Goal: Task Accomplishment & Management: Use online tool/utility

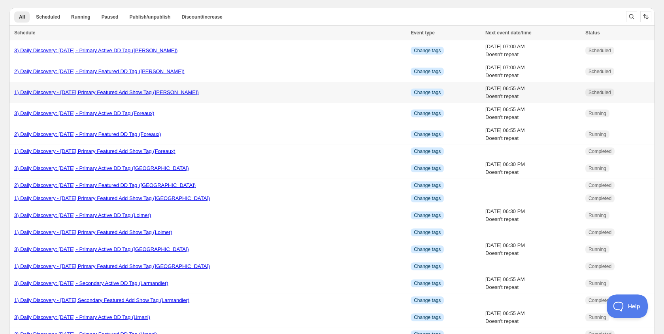
click at [73, 92] on link "1) Daily Discovery - [DATE] Primary Featured Add Show Tag ([PERSON_NAME])" at bounding box center [106, 92] width 184 height 6
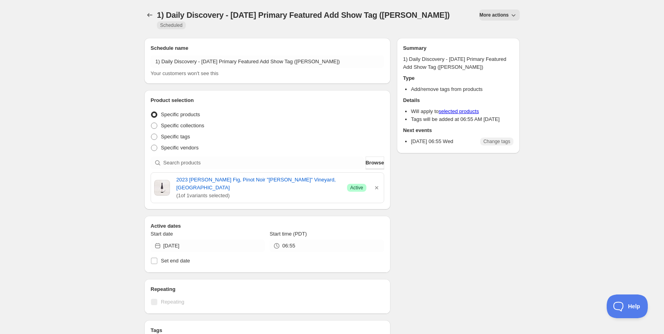
click at [491, 15] on span "More actions" at bounding box center [493, 15] width 29 height 6
click at [490, 32] on span "Duplicate" at bounding box center [499, 31] width 21 height 6
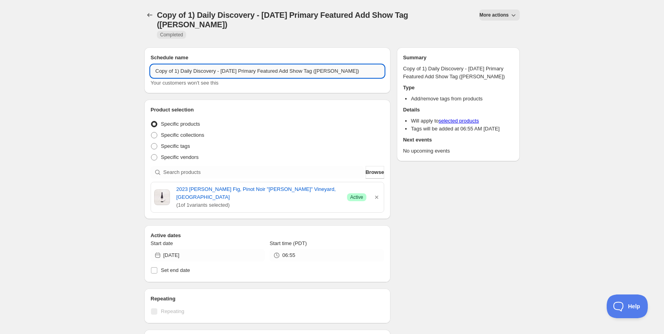
click at [176, 71] on input "Copy of 1) Daily Discovery - [DATE] Primary Featured Add Show Tag ([PERSON_NAME…" at bounding box center [267, 71] width 233 height 13
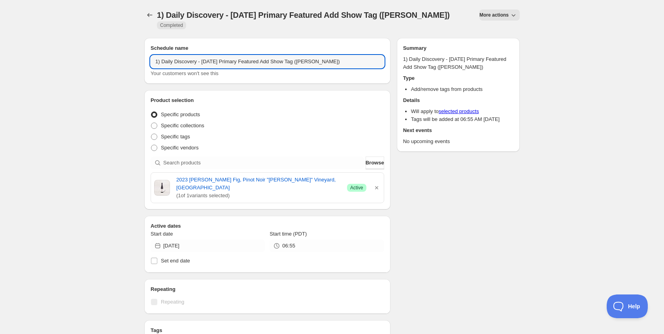
drag, startPoint x: 227, startPoint y: 61, endPoint x: 229, endPoint y: 72, distance: 10.8
click at [227, 61] on input "1) Daily Discovery - [DATE] Primary Featured Add Show Tag ([PERSON_NAME])" at bounding box center [267, 61] width 233 height 13
click at [339, 62] on input "1) Daily Discovery - [DATE] Primary Featured Add Show Tag ([PERSON_NAME])" at bounding box center [267, 61] width 233 height 13
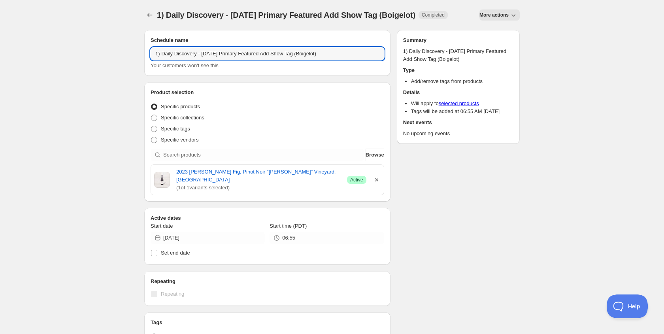
type input "1) Daily Discovery - [DATE] Primary Featured Add Show Tag (Boigelot)"
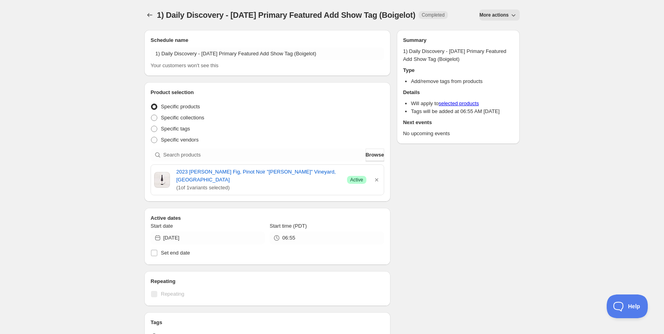
drag, startPoint x: 377, startPoint y: 184, endPoint x: 322, endPoint y: 173, distance: 55.2
click at [374, 183] on icon "button" at bounding box center [377, 180] width 8 height 8
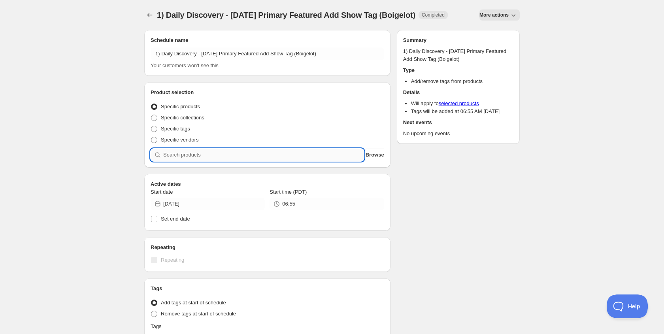
click at [290, 161] on input "search" at bounding box center [263, 155] width 201 height 13
paste input "SOMM2508-EBG23VNA-750"
type input "SOMM2508-EBG23VNA-750"
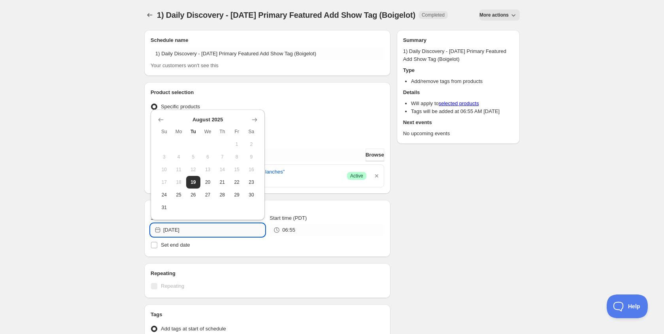
click at [249, 236] on input "[DATE]" at bounding box center [214, 230] width 102 height 13
click at [221, 184] on span "21" at bounding box center [222, 182] width 8 height 6
type input "[DATE]"
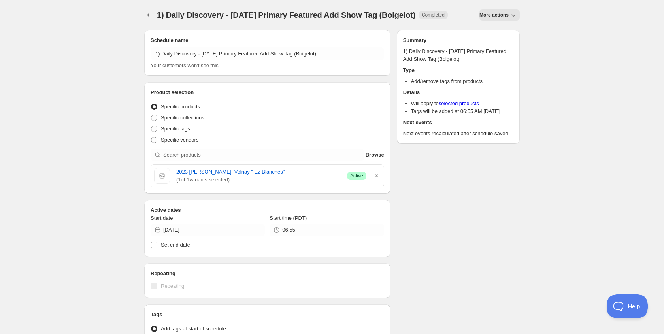
scroll to position [0, 0]
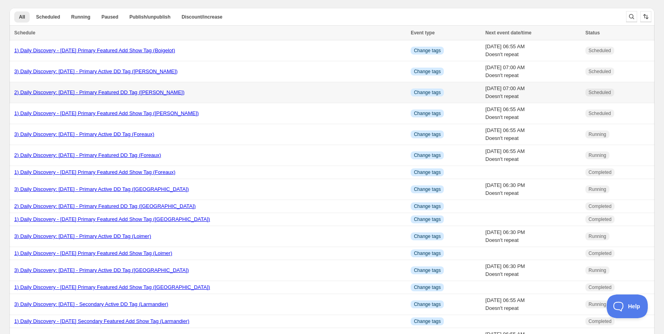
click at [122, 93] on link "2) Daily Discovery: [DATE] - Primary Featured DD Tag ([PERSON_NAME])" at bounding box center [99, 92] width 170 height 6
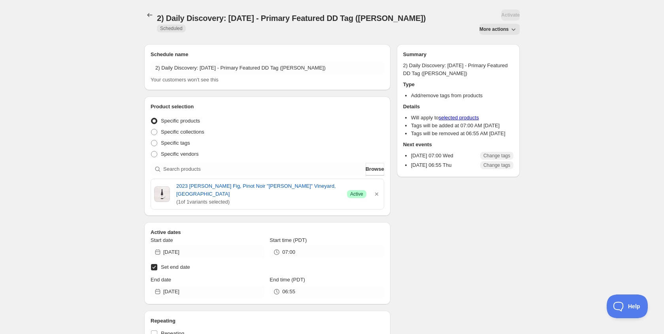
click at [509, 15] on div "Activate" at bounding box center [510, 14] width 19 height 11
click at [505, 26] on button "More actions" at bounding box center [499, 29] width 40 height 11
click at [503, 46] on span "Duplicate" at bounding box center [499, 46] width 21 height 6
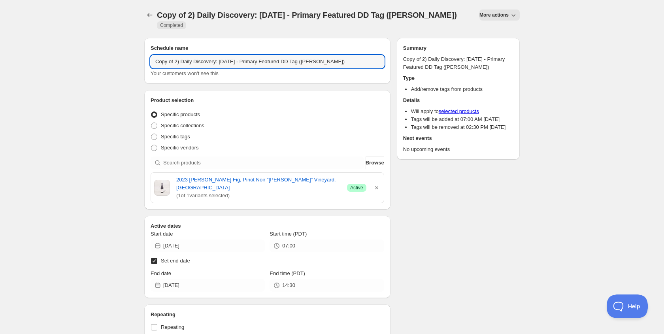
drag, startPoint x: 175, startPoint y: 62, endPoint x: 179, endPoint y: 69, distance: 7.3
click at [179, 69] on div "Copy of 2) Daily Discovery: [DATE] - Primary Featured DD Tag ([PERSON_NAME]) Yo…" at bounding box center [267, 66] width 233 height 22
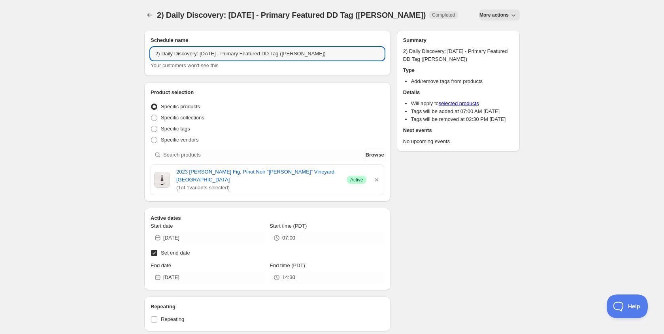
drag, startPoint x: 225, startPoint y: 53, endPoint x: 222, endPoint y: 75, distance: 22.0
click at [224, 58] on input "2) Daily Discovery: [DATE] - Primary Featured DD Tag ([PERSON_NAME])" at bounding box center [267, 53] width 233 height 13
click at [325, 56] on input "2) Daily Discovery: [DATE] - Primary Featured DD Tag ([PERSON_NAME])" at bounding box center [267, 53] width 233 height 13
type input "2) Daily Discovery: [DATE] - Primary Featured DD Tag (Boigelot)"
click at [376, 178] on icon "button" at bounding box center [376, 179] width 3 height 3
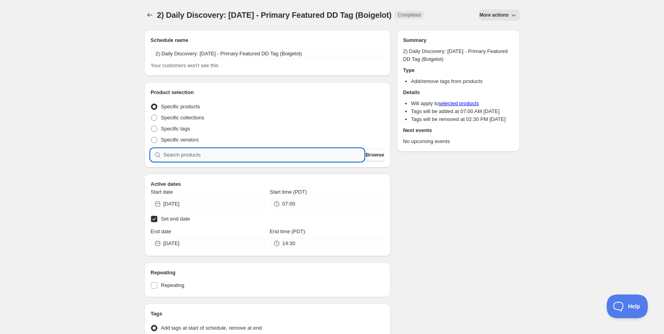
click at [305, 156] on input "search" at bounding box center [263, 155] width 201 height 13
paste input "SOMM2508-EBG23VNA-750"
type input "SOMM2508-EBG23VNA-750"
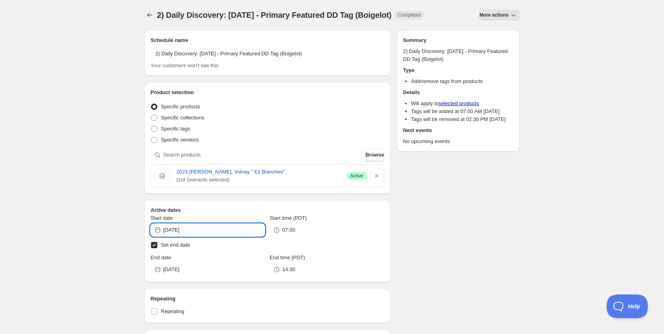
click at [232, 228] on input "[DATE]" at bounding box center [214, 230] width 102 height 13
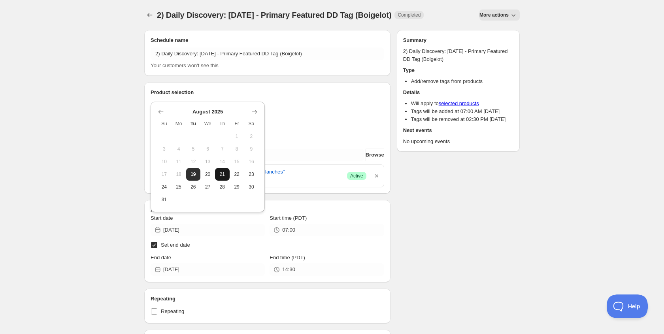
click at [223, 175] on span "21" at bounding box center [222, 174] width 8 height 6
type input "[DATE]"
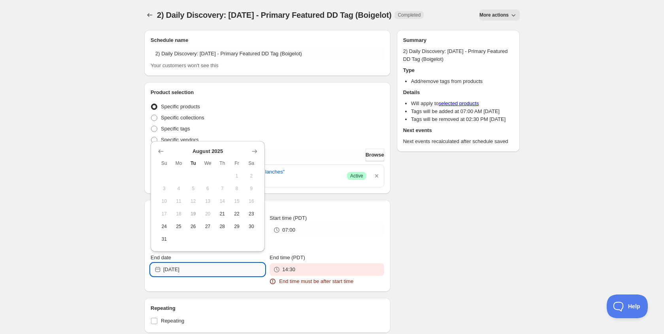
click at [230, 270] on input "[DATE]" at bounding box center [214, 269] width 102 height 13
click at [237, 212] on span "22" at bounding box center [237, 214] width 8 height 6
type input "[DATE]"
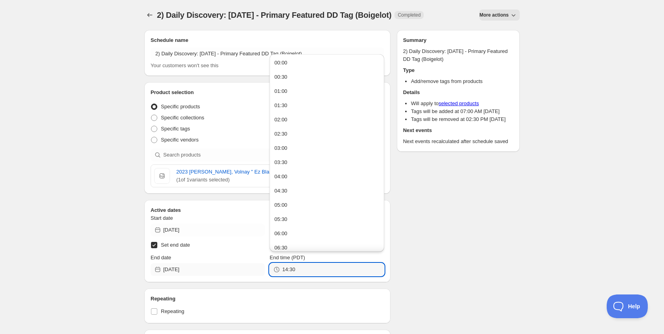
drag, startPoint x: 303, startPoint y: 271, endPoint x: 237, endPoint y: 265, distance: 65.8
click at [237, 265] on div "End date [DATE] End time (PDT) 14:30" at bounding box center [267, 265] width 233 height 22
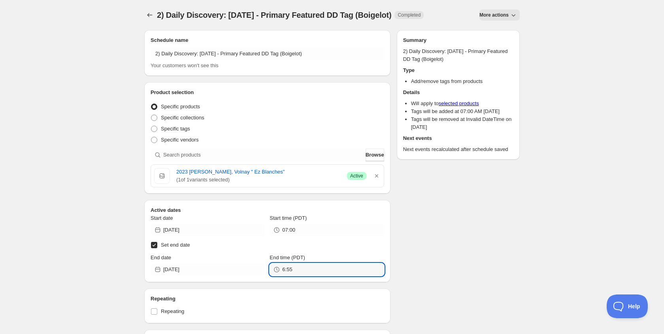
type input "06:55"
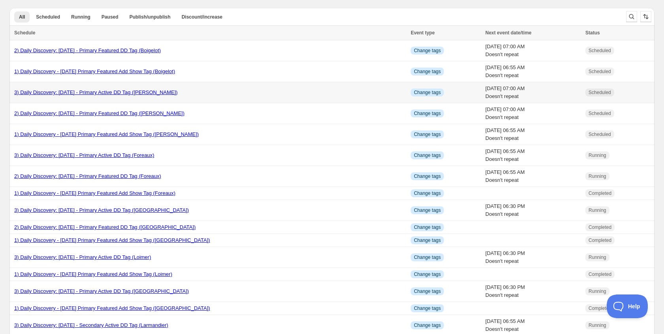
click at [136, 94] on link "3) Daily Discovery: [DATE] - Primary Active DD Tag ([PERSON_NAME])" at bounding box center [95, 92] width 163 height 6
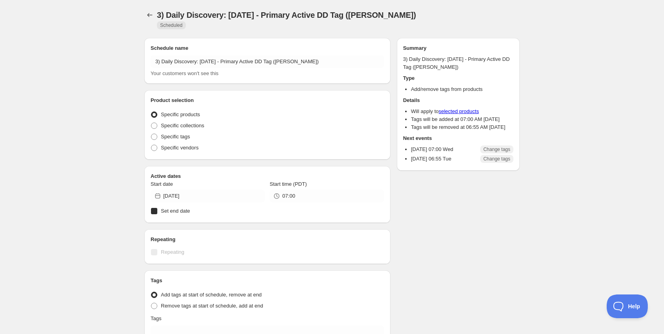
radio input "true"
checkbox input "true"
radio input "true"
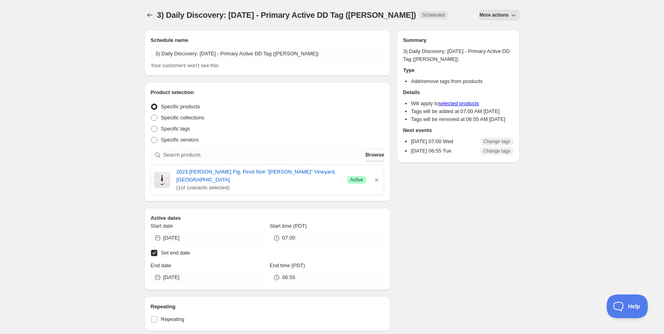
click at [505, 28] on div "3) Daily Discovery: [DATE] - Primary Active DD Tag ([PERSON_NAME]). This page i…" at bounding box center [331, 15] width 375 height 30
click at [499, 17] on span "More actions" at bounding box center [493, 15] width 29 height 6
click at [492, 35] on span "Duplicate" at bounding box center [499, 32] width 21 height 8
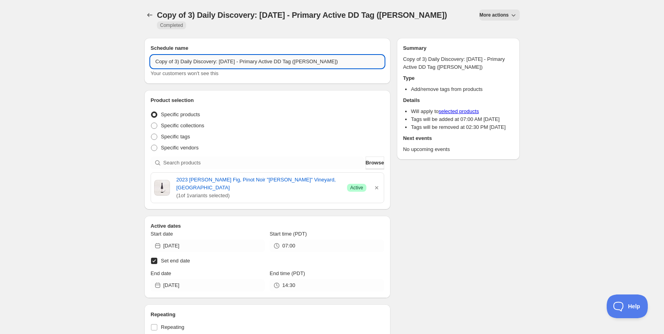
click at [176, 64] on input "Copy of 3) Daily Discovery: [DATE] - Primary Active DD Tag ([PERSON_NAME])" at bounding box center [267, 61] width 233 height 13
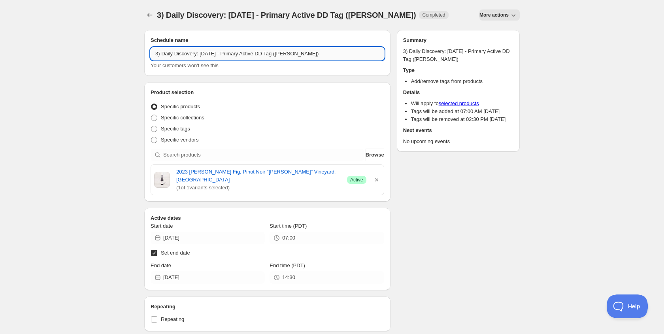
click at [226, 56] on input "3) Daily Discovery: [DATE] - Primary Active DD Tag ([PERSON_NAME])" at bounding box center [267, 53] width 233 height 13
drag, startPoint x: 318, startPoint y: 55, endPoint x: 319, endPoint y: 60, distance: 6.1
click at [318, 56] on input "3) Daily Discovery: [DATE] - Primary Active DD Tag ([PERSON_NAME])" at bounding box center [267, 53] width 233 height 13
type input "3) Daily Discovery: [DATE] - Primary Active DD Tag (Boigelot)"
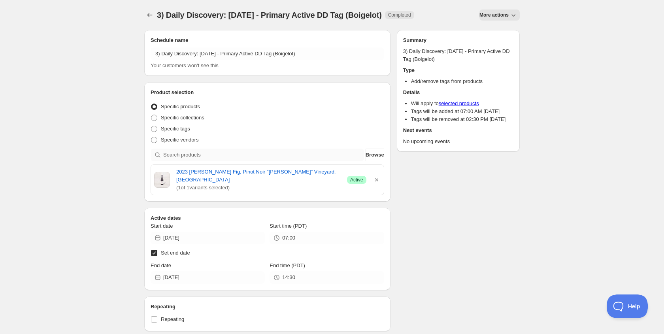
drag, startPoint x: 377, startPoint y: 177, endPoint x: 298, endPoint y: 149, distance: 83.3
click at [376, 177] on icon "button" at bounding box center [377, 180] width 8 height 8
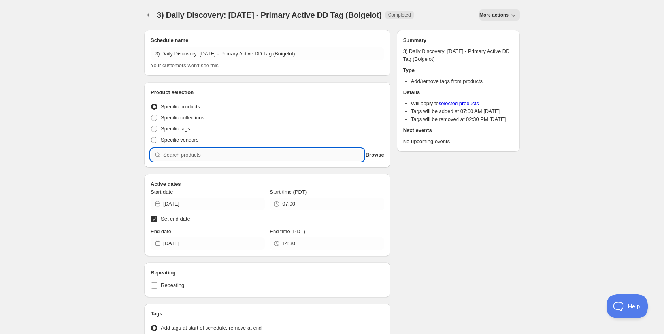
click at [297, 153] on input "search" at bounding box center [263, 155] width 201 height 13
paste input "SOMM2508-EBG23VNA-750"
type input "SOMM2508-EBG23VNA-750"
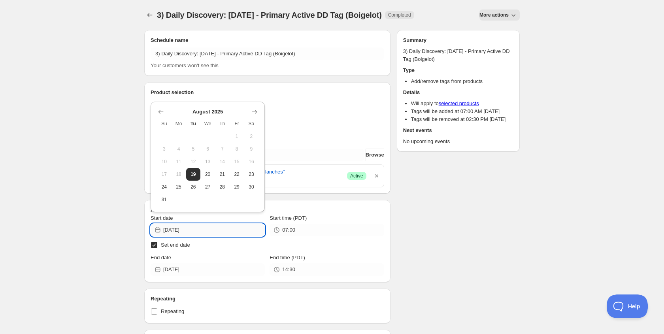
click at [235, 230] on input "[DATE]" at bounding box center [214, 230] width 102 height 13
click at [222, 174] on span "21" at bounding box center [222, 174] width 8 height 6
type input "[DATE]"
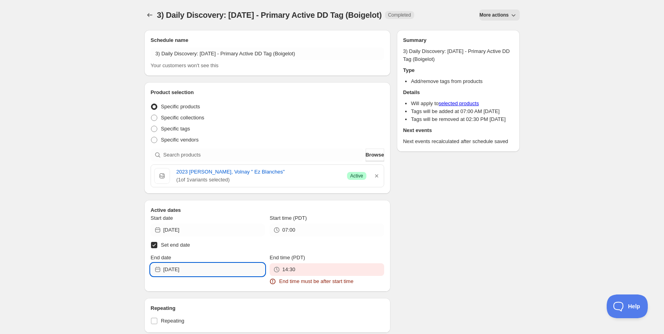
click at [215, 270] on input "[DATE]" at bounding box center [214, 269] width 102 height 13
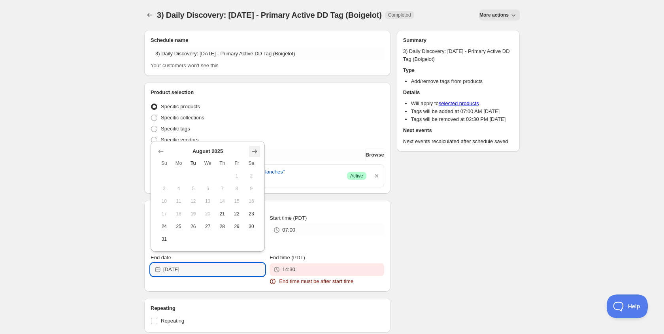
click at [257, 149] on icon "Show next month, September 2025" at bounding box center [254, 151] width 8 height 8
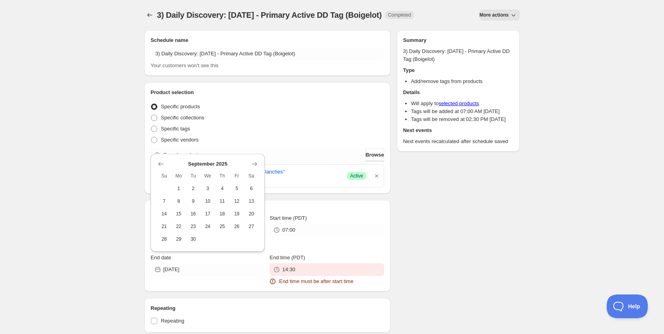
click at [209, 184] on button "3" at bounding box center [207, 188] width 15 height 13
type input "[DATE]"
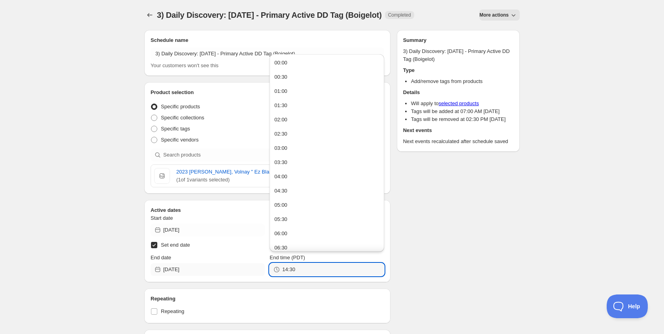
drag, startPoint x: 236, startPoint y: 264, endPoint x: 220, endPoint y: 264, distance: 15.4
click at [221, 264] on div "End date [DATE] End time (PDT) 14:30" at bounding box center [267, 265] width 233 height 22
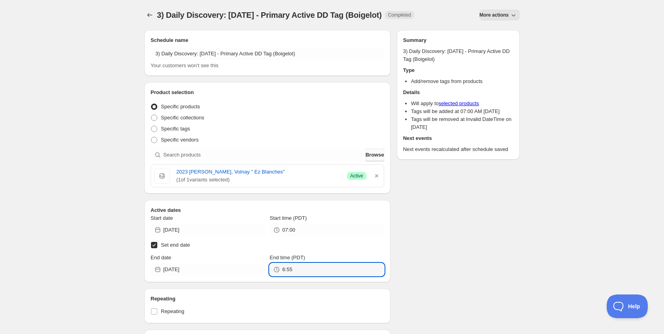
scroll to position [1, 0]
type input "06:55"
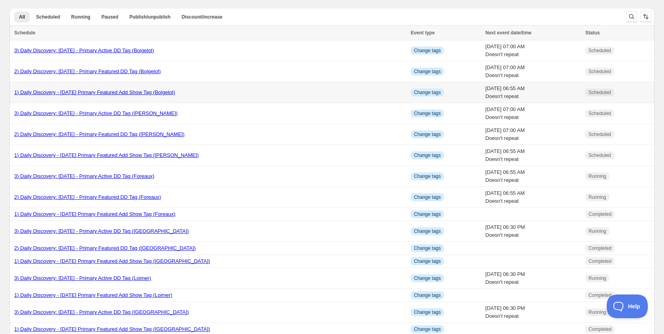
click at [128, 93] on link "1) Daily Discovery - [DATE] Primary Featured Add Show Tag (Boigelot)" at bounding box center [94, 92] width 161 height 6
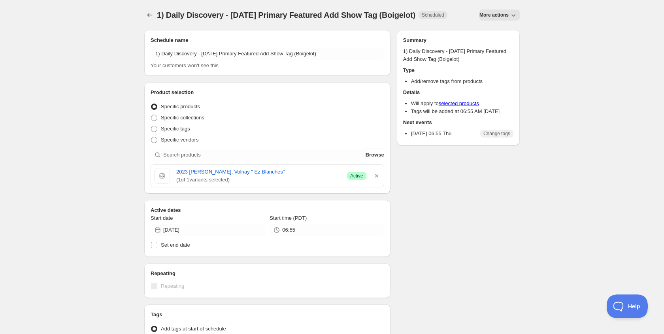
click at [495, 13] on span "More actions" at bounding box center [493, 15] width 29 height 6
click at [491, 29] on span "Duplicate" at bounding box center [499, 31] width 21 height 6
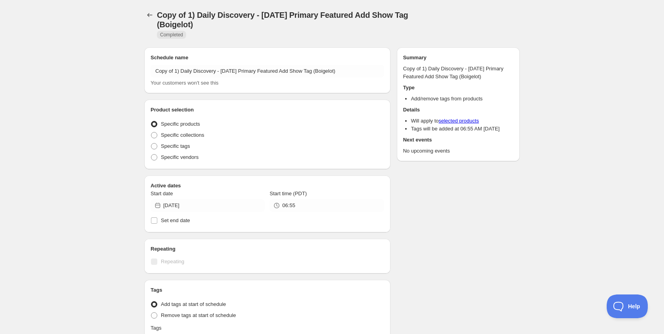
radio input "true"
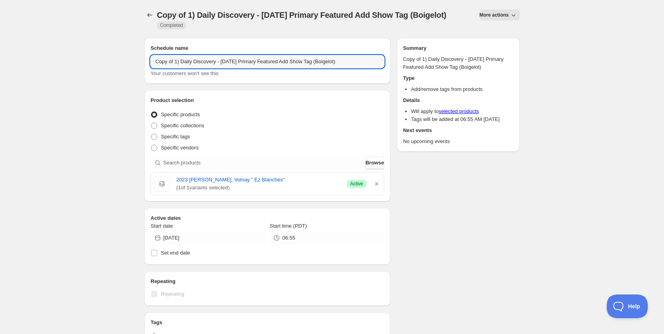
drag, startPoint x: 175, startPoint y: 71, endPoint x: 185, endPoint y: 80, distance: 13.2
click at [177, 68] on input "Copy of 1) Daily Discovery - [DATE] Primary Featured Add Show Tag (Boigelot)" at bounding box center [267, 61] width 233 height 13
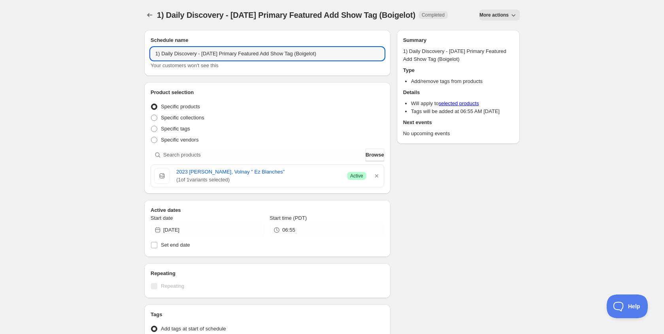
drag, startPoint x: 228, startPoint y: 60, endPoint x: 220, endPoint y: 100, distance: 40.2
click at [228, 60] on input "1) Daily Discovery - [DATE] Primary Featured Add Show Tag (Boigelot)" at bounding box center [267, 53] width 233 height 13
click at [345, 60] on input "1) Daily Discovery - [DATE] Primary Featured Add Show Tag (Boigelot)" at bounding box center [267, 53] width 233 height 13
type input "1) Daily Discovery - [DATE] Primary Featured Add Show Tag (Thouars)"
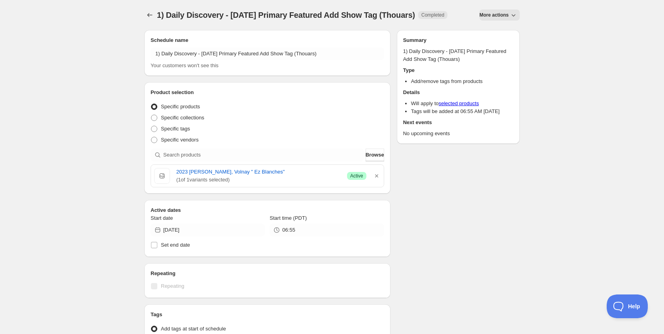
drag, startPoint x: 376, startPoint y: 184, endPoint x: 335, endPoint y: 178, distance: 41.5
click at [375, 180] on icon "button" at bounding box center [377, 176] width 8 height 8
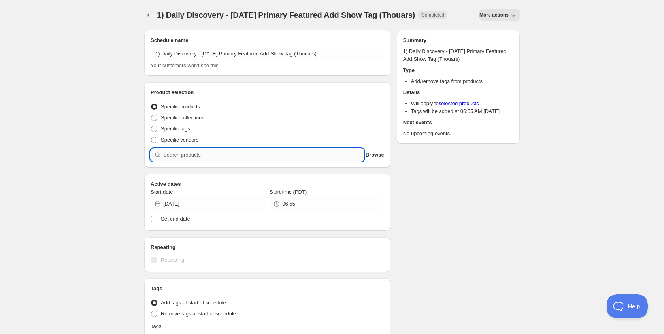
click at [302, 161] on input "search" at bounding box center [263, 155] width 201 height 13
paste input "SOMM2508-CPT19LCN-750"
type input "SOMM2508-CPT19LCN-750"
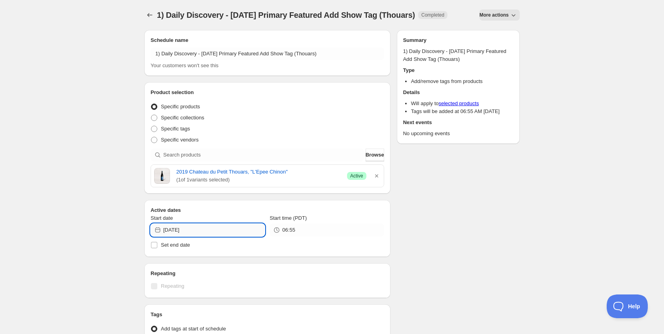
click at [245, 232] on input "[DATE]" at bounding box center [214, 230] width 102 height 13
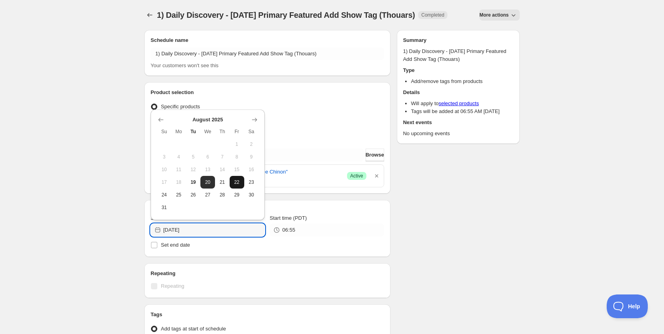
click at [235, 183] on span "22" at bounding box center [237, 182] width 8 height 6
type input "[DATE]"
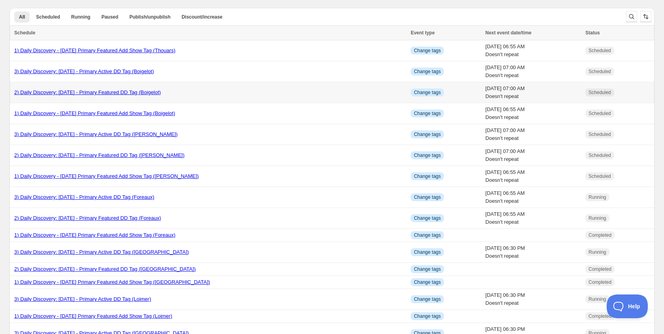
click at [109, 97] on td "2) Daily Discovery: [DATE] - Primary Featured DD Tag (Boigelot)" at bounding box center [208, 92] width 399 height 21
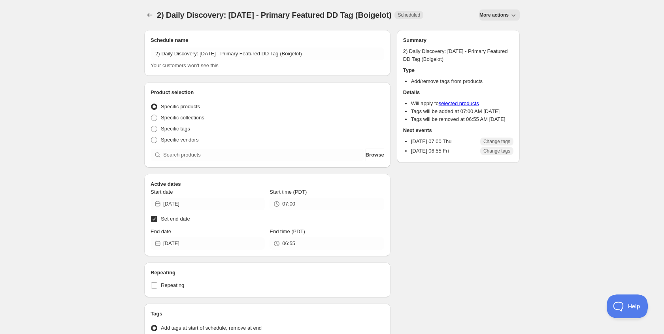
click at [499, 17] on span "More actions" at bounding box center [493, 15] width 29 height 6
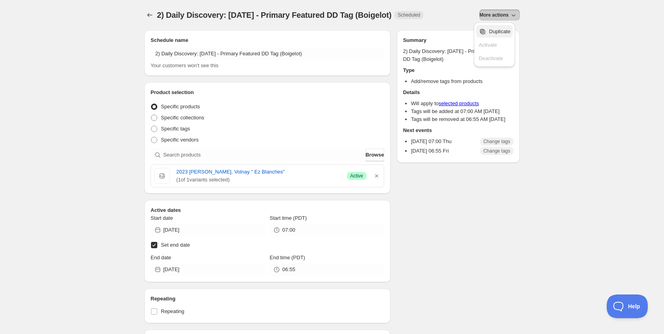
click at [501, 33] on span "Duplicate" at bounding box center [499, 31] width 21 height 6
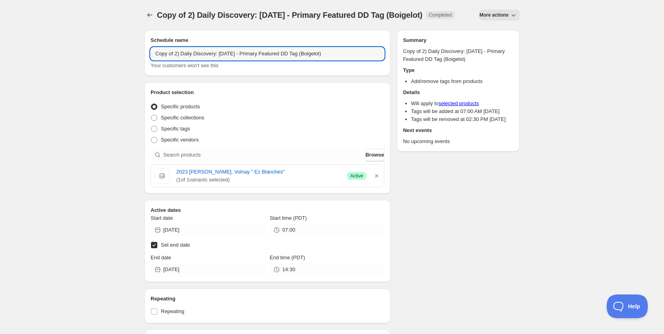
drag, startPoint x: 177, startPoint y: 60, endPoint x: 173, endPoint y: 69, distance: 9.4
click at [176, 60] on input "Copy of 2) Daily Discovery: [DATE] - Primary Featured DD Tag (Boigelot)" at bounding box center [267, 53] width 233 height 13
drag, startPoint x: 226, startPoint y: 53, endPoint x: 221, endPoint y: 78, distance: 25.4
click at [225, 56] on input "2) Daily Discovery: [DATE] - Primary Featured DD Tag (Boigelot)" at bounding box center [267, 53] width 233 height 13
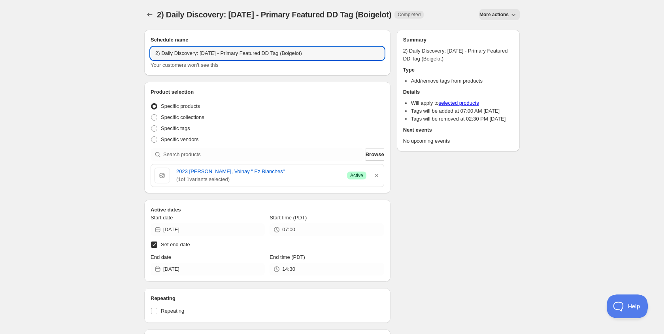
drag, startPoint x: 330, startPoint y: 52, endPoint x: 331, endPoint y: 75, distance: 23.7
click at [329, 53] on input "2) Daily Discovery: [DATE] - Primary Featured DD Tag (Boigelot)" at bounding box center [267, 53] width 233 height 13
type input "2) Daily Discovery: [DATE] - Primary Featured DD Tag (Thouars)"
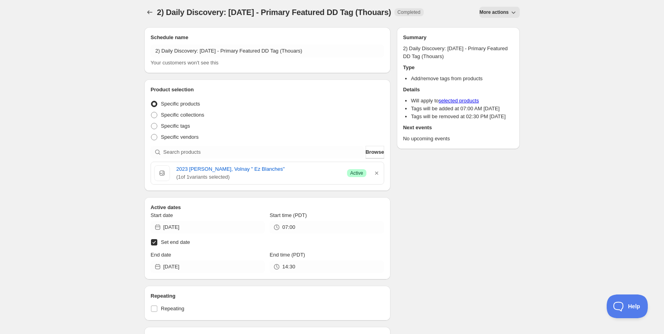
scroll to position [2, 0]
drag, startPoint x: 375, startPoint y: 178, endPoint x: 372, endPoint y: 176, distance: 4.1
click at [375, 177] on div "2023 [PERSON_NAME], Volnay " Ez Blanches" ( 1 of 1 variants selected) Success A…" at bounding box center [267, 173] width 226 height 16
click at [377, 173] on icon "button" at bounding box center [377, 173] width 8 height 8
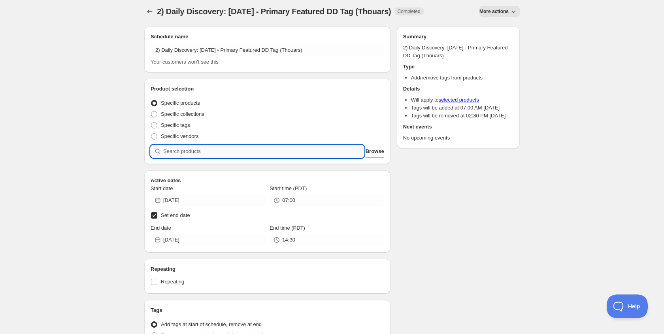
click at [325, 151] on input "search" at bounding box center [263, 151] width 201 height 13
paste input "SOMM2508-CPT19LCN-750"
type input "SOMM2508-CPT19LCN-750"
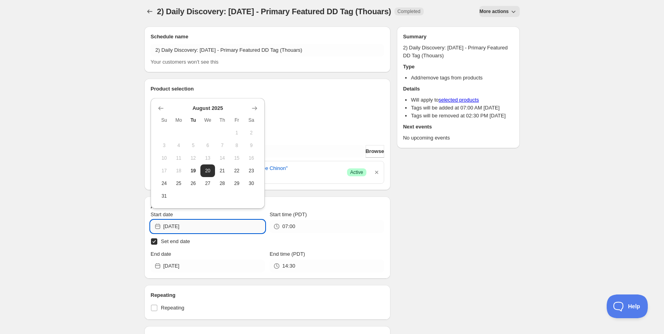
click at [245, 229] on input "[DATE]" at bounding box center [214, 226] width 102 height 13
click at [233, 170] on span "22" at bounding box center [237, 171] width 8 height 6
type input "[DATE]"
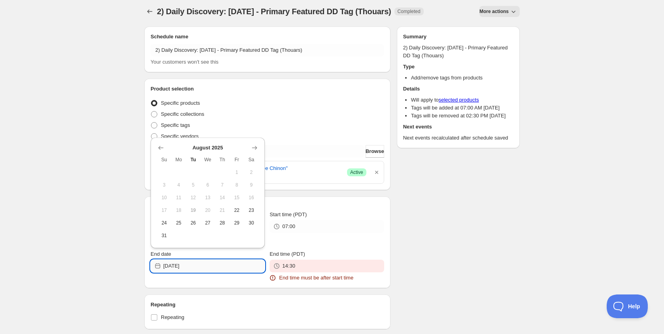
click at [227, 269] on input "[DATE]" at bounding box center [214, 266] width 102 height 13
click at [247, 211] on span "23" at bounding box center [251, 210] width 8 height 6
type input "[DATE]"
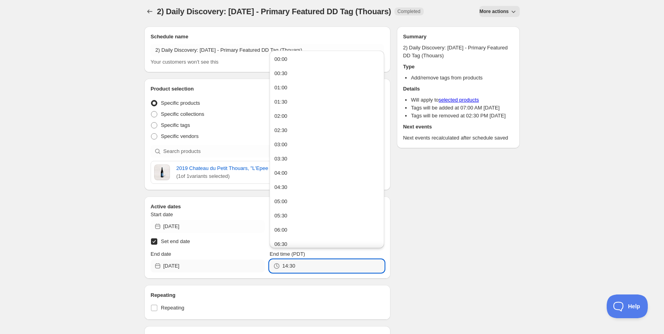
drag, startPoint x: 297, startPoint y: 264, endPoint x: 179, endPoint y: 260, distance: 119.0
click at [179, 260] on div "End date [DATE] End time (PDT) 14:30" at bounding box center [267, 261] width 233 height 22
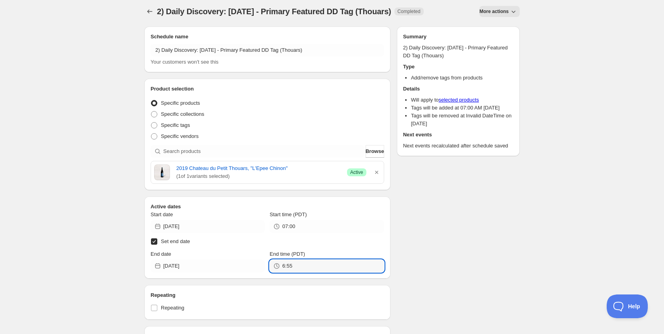
type input "06:55"
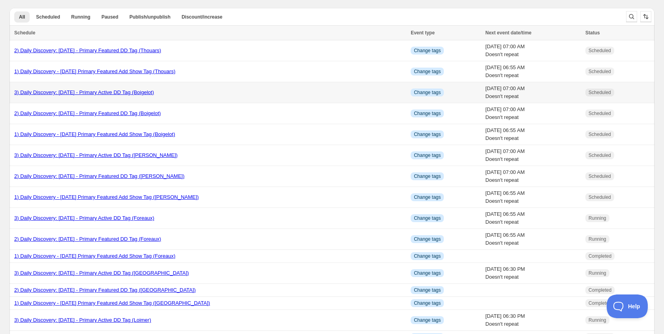
click at [85, 96] on div "3) Daily Discovery: [DATE] - Primary Active DD Tag (Boigelot)" at bounding box center [210, 92] width 392 height 8
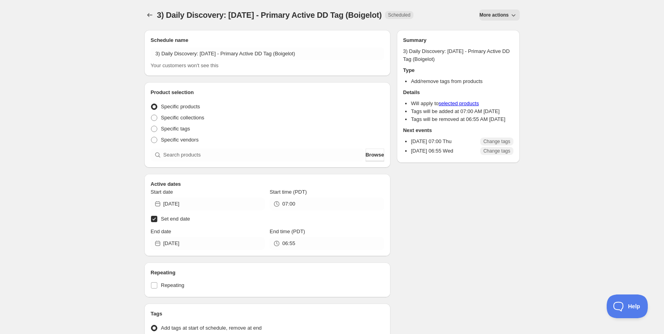
click at [489, 12] on span "More actions" at bounding box center [493, 15] width 29 height 6
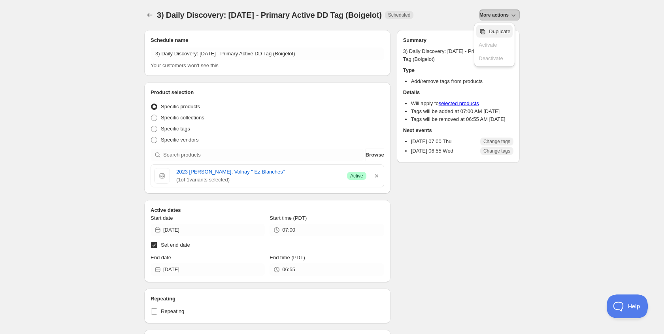
click at [483, 29] on icon "Secondary action label" at bounding box center [482, 31] width 5 height 5
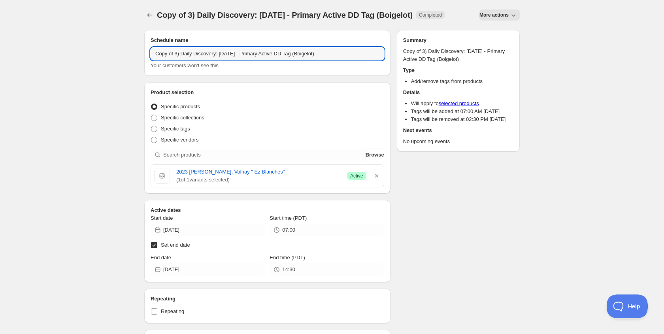
drag, startPoint x: 175, startPoint y: 62, endPoint x: 179, endPoint y: 73, distance: 11.0
click at [176, 60] on input "Copy of 3) Daily Discovery: [DATE] - Primary Active DD Tag (Boigelot)" at bounding box center [267, 53] width 233 height 13
drag, startPoint x: 226, startPoint y: 52, endPoint x: 225, endPoint y: 64, distance: 12.6
click at [226, 54] on input "3) Daily Discovery: [DATE] - Primary Active DD Tag (Boigelot)" at bounding box center [267, 53] width 233 height 13
drag, startPoint x: 323, startPoint y: 52, endPoint x: 323, endPoint y: 59, distance: 6.7
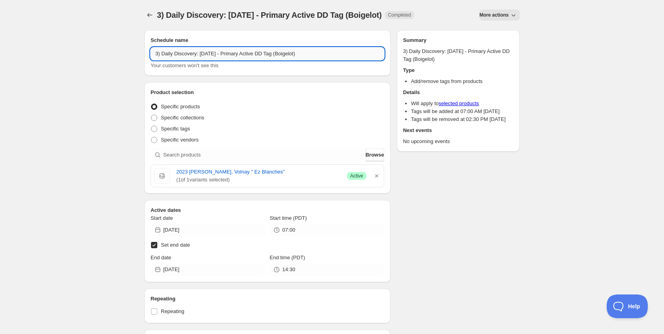
click at [323, 53] on input "3) Daily Discovery: [DATE] - Primary Active DD Tag (Boigelot)" at bounding box center [267, 53] width 233 height 13
type input "3) Daily Discovery: [DATE] - Primary Active DD Tag (Thouars)"
click at [375, 175] on icon "button" at bounding box center [376, 175] width 3 height 3
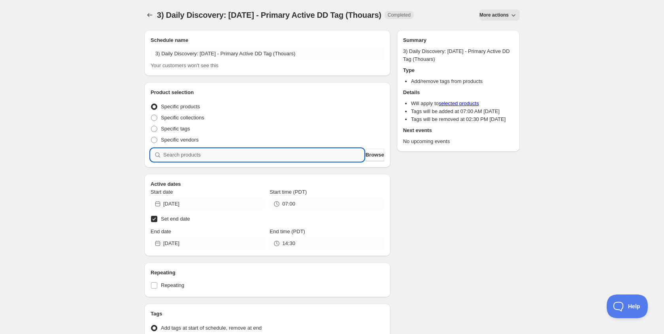
click at [271, 156] on input "search" at bounding box center [263, 155] width 201 height 13
paste input "SOMM2508-CPT19LCN-750"
type input "SOMM2508-CPT19LCN-750"
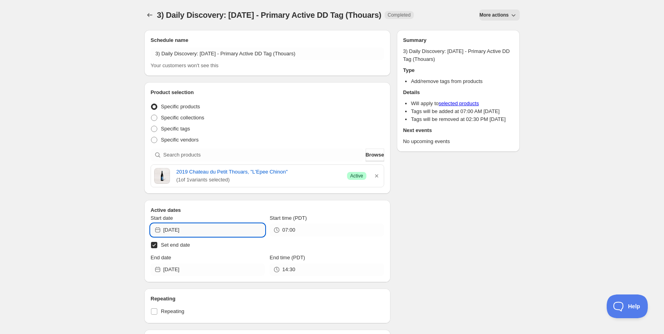
click at [239, 230] on input "[DATE]" at bounding box center [214, 230] width 102 height 13
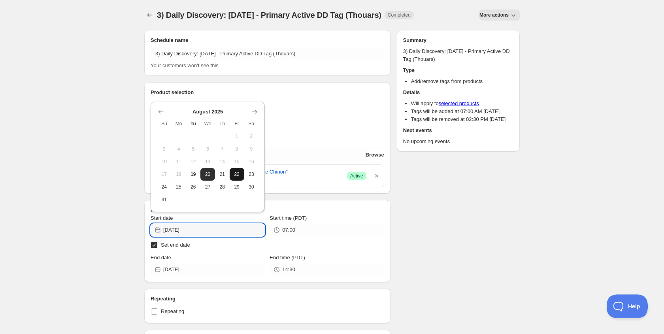
click at [241, 170] on button "22" at bounding box center [237, 174] width 15 height 13
type input "[DATE]"
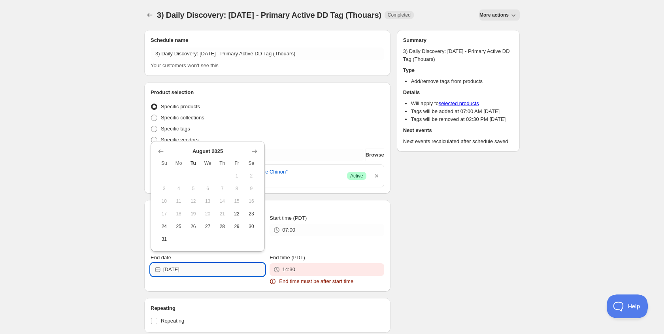
click at [237, 267] on input "[DATE]" at bounding box center [214, 269] width 102 height 13
click at [254, 152] on icon "Show next month, September 2025" at bounding box center [254, 151] width 8 height 8
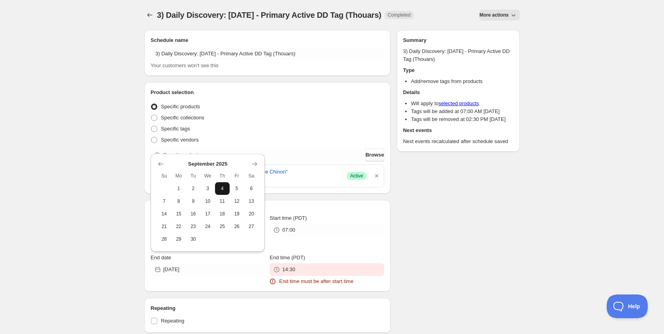
click at [224, 185] on span "4" at bounding box center [222, 188] width 8 height 6
type input "[DATE]"
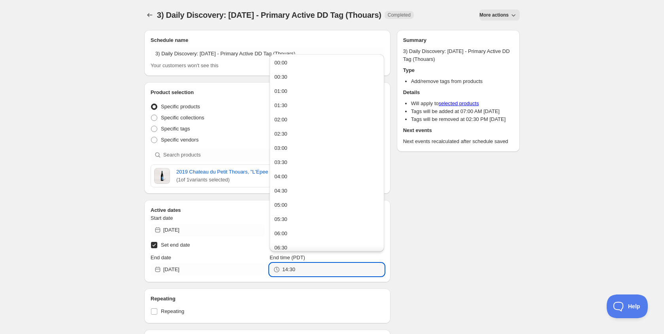
drag, startPoint x: 192, startPoint y: 260, endPoint x: 165, endPoint y: 256, distance: 27.2
click at [165, 256] on div "End date [DATE] End time (PDT) 14:30" at bounding box center [267, 265] width 233 height 22
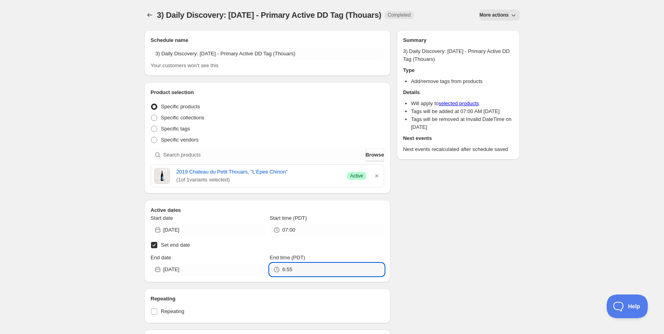
type input "06:55"
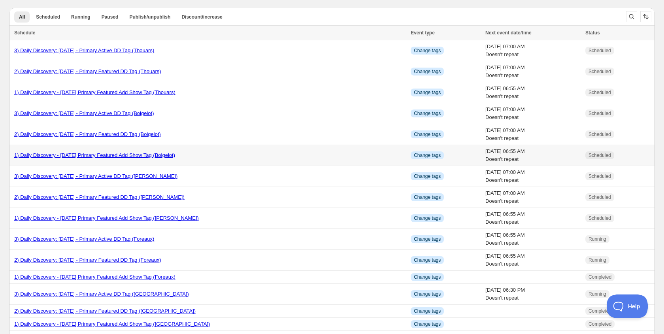
scroll to position [1, 0]
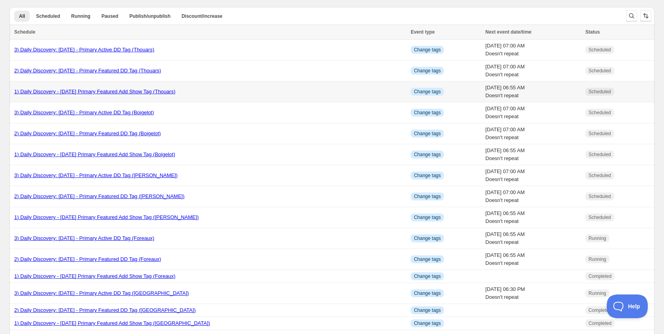
click at [90, 90] on link "1) Daily Discovery - [DATE] Primary Featured Add Show Tag (Thouars)" at bounding box center [94, 91] width 161 height 6
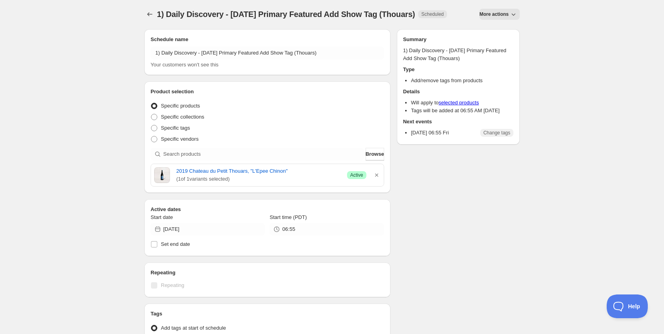
click at [509, 11] on icon "button" at bounding box center [513, 14] width 8 height 8
click at [495, 32] on span "Duplicate" at bounding box center [499, 31] width 21 height 6
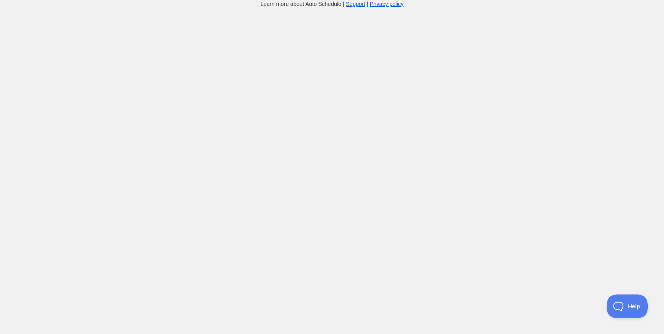
scroll to position [1, 0]
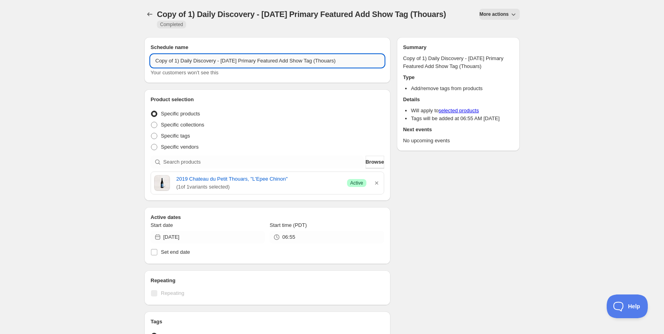
click at [176, 67] on input "Copy of 1) Daily Discovery - [DATE] Primary Featured Add Show Tag (Thouars)" at bounding box center [267, 61] width 233 height 13
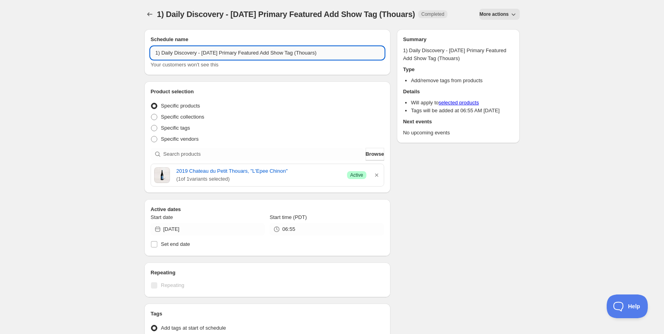
drag, startPoint x: 227, startPoint y: 59, endPoint x: 229, endPoint y: 65, distance: 6.1
click at [228, 59] on input "1) Daily Discovery - [DATE] Primary Featured Add Show Tag (Thouars)" at bounding box center [267, 53] width 233 height 13
click at [344, 59] on input "1) Daily Discovery - [DATE] Primary Featured Add Show Tag (Thouars)" at bounding box center [267, 53] width 233 height 13
type input "1) Daily Discovery - [DATE] Primary Featured Add Show Tag (Fratelli)"
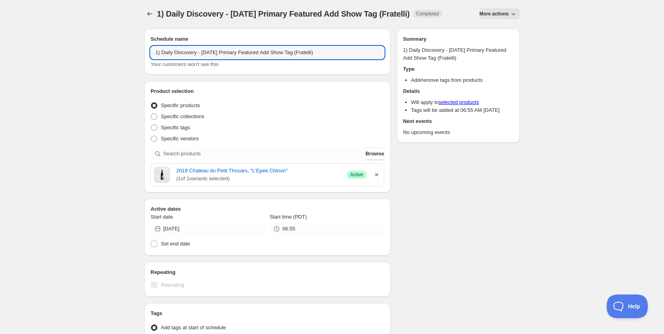
click at [377, 179] on icon "button" at bounding box center [377, 175] width 8 height 8
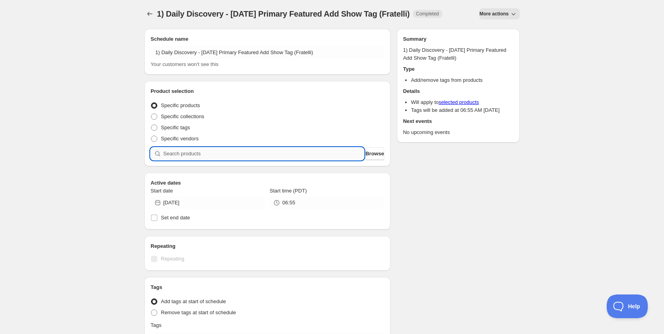
click at [282, 160] on input "search" at bounding box center [263, 153] width 201 height 13
paste input "SOMM2508-CPT19LCN-750"
type input "SOMM2508-CPT19LCN-750"
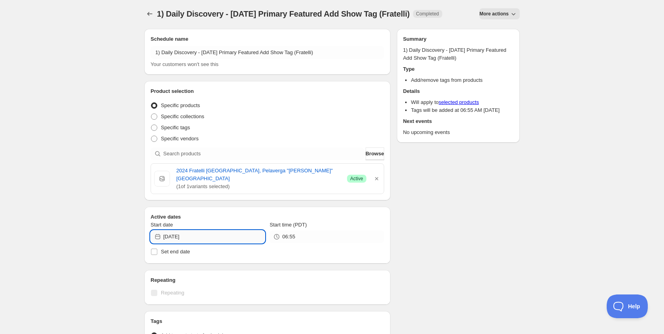
click at [248, 238] on input "[DATE]" at bounding box center [214, 236] width 102 height 13
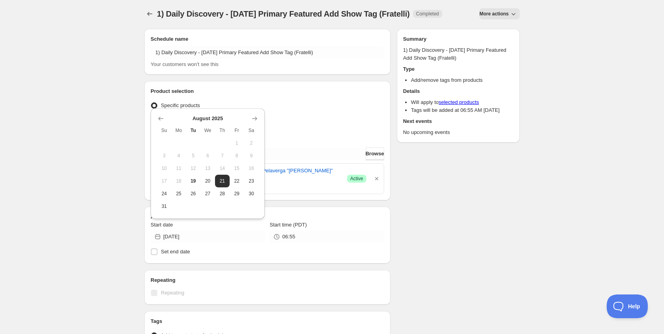
drag, startPoint x: 182, startPoint y: 197, endPoint x: 188, endPoint y: 199, distance: 6.2
click at [182, 197] on button "25" at bounding box center [178, 193] width 15 height 13
type input "[DATE]"
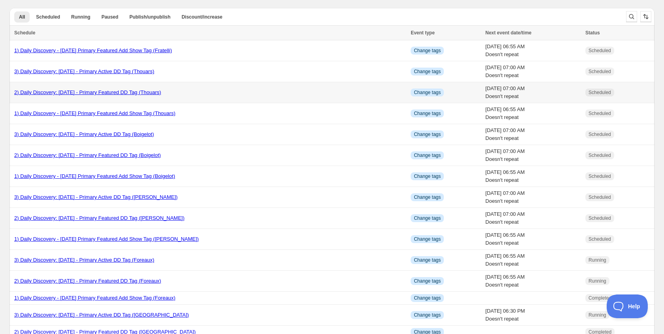
click at [87, 95] on link "2) Daily Discovery: [DATE] - Primary Featured DD Tag (Thouars)" at bounding box center [87, 92] width 147 height 6
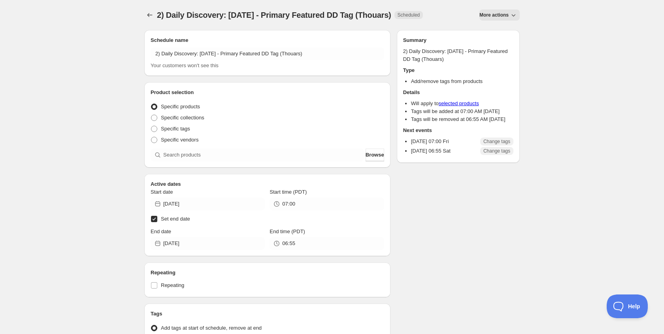
click at [498, 17] on span "More actions" at bounding box center [493, 15] width 29 height 6
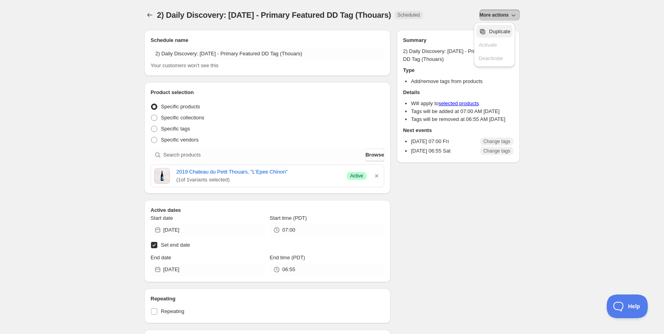
click at [493, 29] on span "Duplicate" at bounding box center [499, 31] width 21 height 6
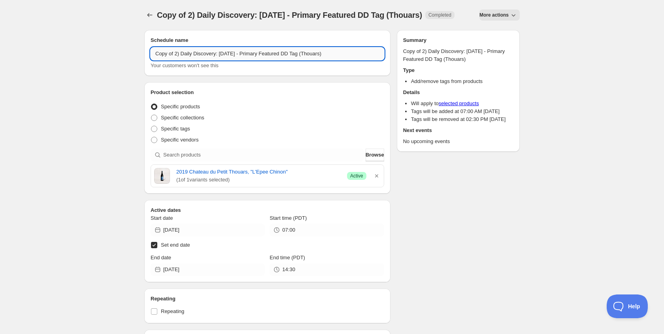
click at [176, 60] on input "Copy of 2) Daily Discovery: [DATE] - Primary Featured DD Tag (Thouars)" at bounding box center [267, 53] width 233 height 13
drag, startPoint x: 226, startPoint y: 54, endPoint x: 225, endPoint y: 60, distance: 5.8
click at [226, 57] on input "2) Daily Discovery: [DATE] - Primary Featured DD Tag (Thouars)" at bounding box center [267, 53] width 233 height 13
drag, startPoint x: 329, startPoint y: 53, endPoint x: 330, endPoint y: 72, distance: 18.6
click at [329, 54] on input "2) Daily Discovery: [DATE] - Primary Featured DD Tag (Thouars)" at bounding box center [267, 53] width 233 height 13
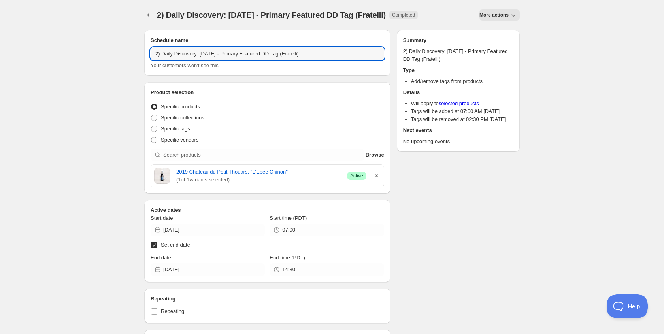
type input "2) Daily Discovery: [DATE] - Primary Featured DD Tag (Fratelli)"
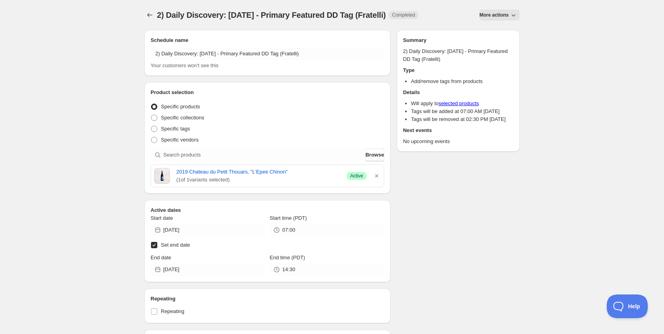
click at [377, 176] on icon "button" at bounding box center [377, 176] width 8 height 8
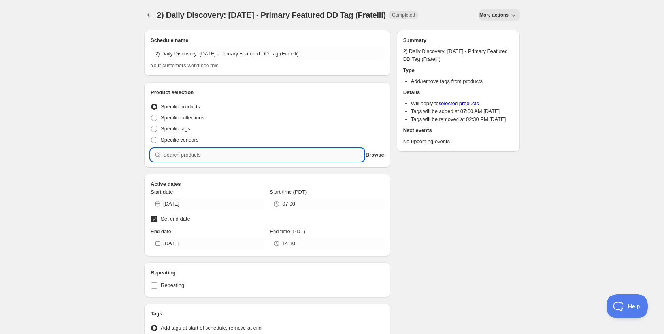
click at [316, 157] on input "search" at bounding box center [263, 155] width 201 height 13
paste input "SOMM2508-FALS24PLVG-750"
type input "SOMM2508-FALS24PLVG-750"
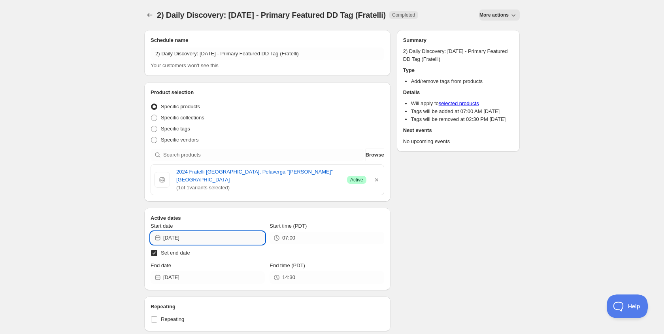
click at [233, 233] on input "[DATE]" at bounding box center [214, 238] width 102 height 13
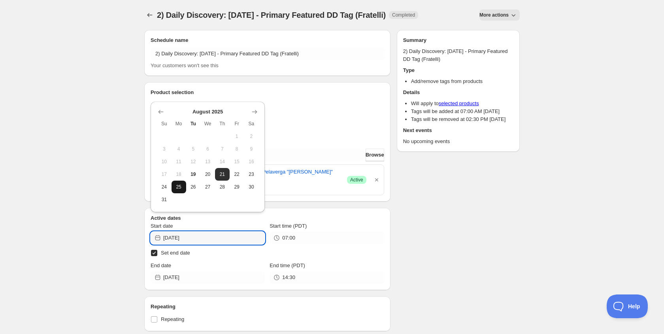
click at [181, 188] on span "25" at bounding box center [179, 187] width 8 height 6
type input "[DATE]"
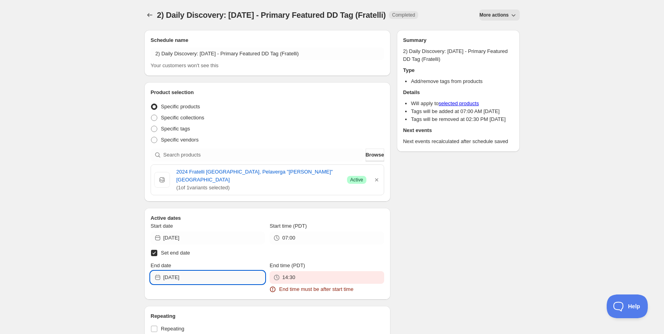
click at [220, 271] on input "[DATE]" at bounding box center [214, 277] width 102 height 13
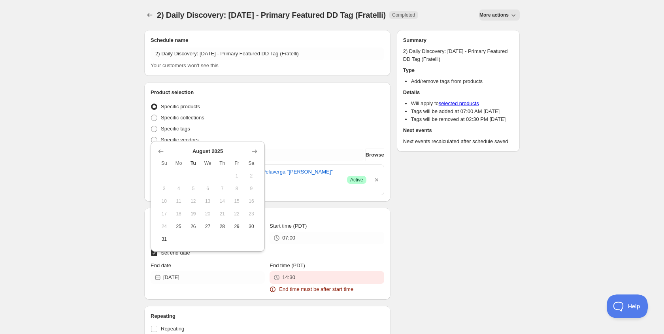
drag, startPoint x: 192, startPoint y: 222, endPoint x: 245, endPoint y: 248, distance: 59.0
click at [193, 222] on button "26" at bounding box center [193, 226] width 15 height 13
type input "[DATE]"
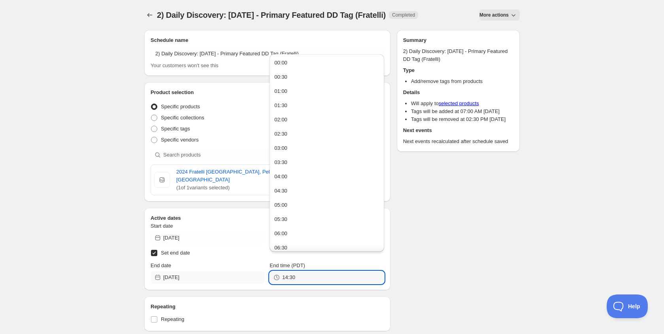
drag, startPoint x: 313, startPoint y: 273, endPoint x: 206, endPoint y: 267, distance: 106.8
click at [207, 269] on div "End date [DATE] End time (PDT) 14:30" at bounding box center [267, 273] width 233 height 22
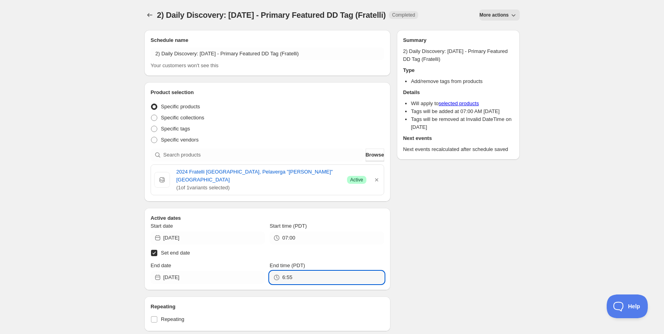
type input "06:55"
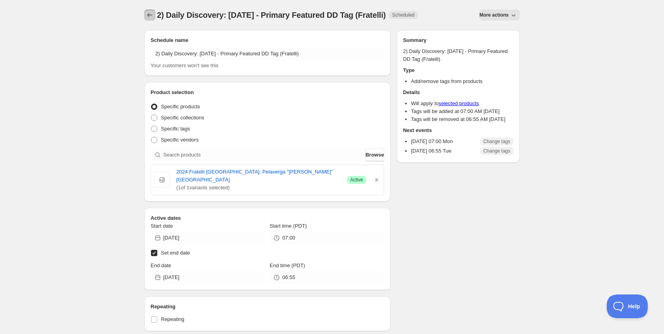
click at [151, 15] on icon "Schedules" at bounding box center [150, 15] width 8 height 8
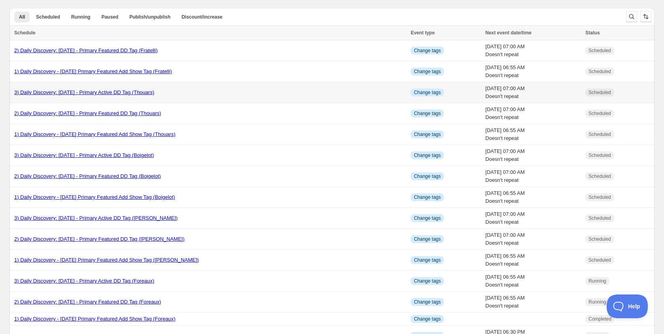
click at [107, 88] on div "3) Daily Discovery: [DATE] - Primary Active DD Tag (Thouars)" at bounding box center [210, 92] width 392 height 8
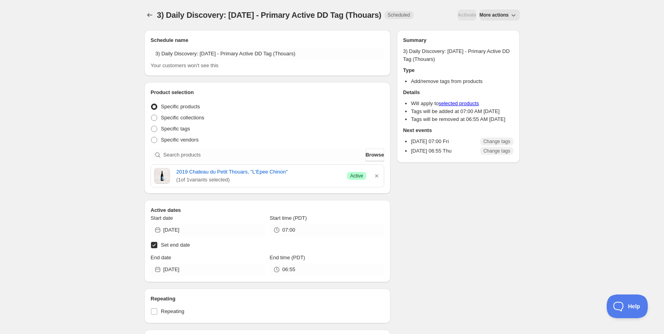
click at [499, 18] on span "More actions" at bounding box center [493, 15] width 29 height 6
click at [487, 44] on div "Duplicate" at bounding box center [494, 46] width 32 height 8
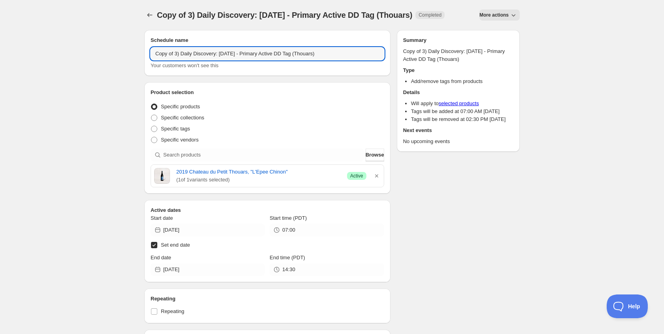
drag, startPoint x: 176, startPoint y: 62, endPoint x: 176, endPoint y: 72, distance: 9.5
click at [176, 60] on input "Copy of 3) Daily Discovery: [DATE] - Primary Active DD Tag (Thouars)" at bounding box center [267, 53] width 233 height 13
drag, startPoint x: 226, startPoint y: 54, endPoint x: 226, endPoint y: 59, distance: 5.6
click at [226, 55] on input "3) Daily Discovery: [DATE] - Primary Active DD Tag (Thouars)" at bounding box center [267, 53] width 233 height 13
drag, startPoint x: 322, startPoint y: 53, endPoint x: 322, endPoint y: 65, distance: 12.6
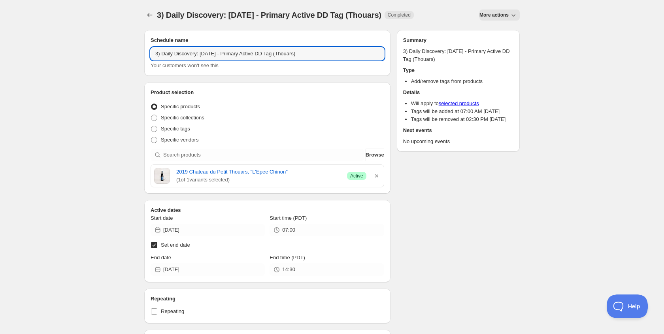
click at [322, 54] on input "3) Daily Discovery: [DATE] - Primary Active DD Tag (Thouars)" at bounding box center [267, 53] width 233 height 13
type input "3) Daily Discovery: [DATE] - Primary Active DD Tag (Fratelli)"
drag, startPoint x: 376, startPoint y: 176, endPoint x: 359, endPoint y: 174, distance: 17.1
click at [376, 176] on icon "button" at bounding box center [377, 176] width 8 height 8
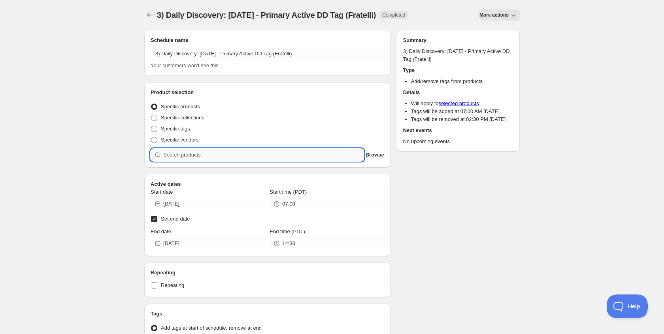
click at [292, 154] on input "search" at bounding box center [263, 155] width 201 height 13
paste input "SOMM2508-FALS24PLVG-750"
type input "SOMM2508-FALS24PLVG-750"
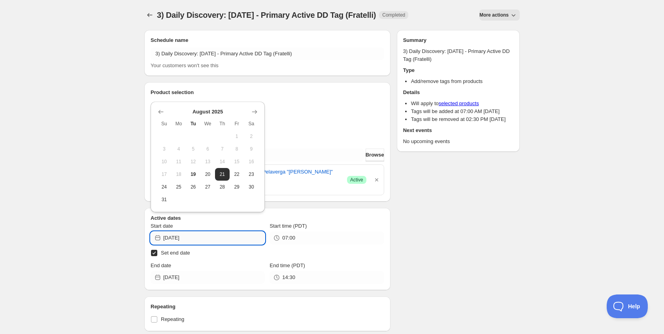
click at [235, 232] on input "[DATE]" at bounding box center [214, 238] width 102 height 13
click at [179, 188] on span "25" at bounding box center [179, 187] width 8 height 6
type input "[DATE]"
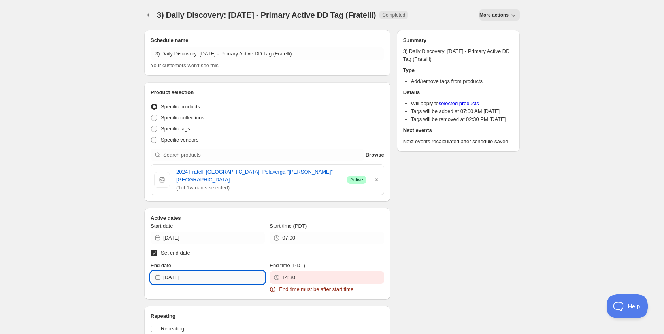
click at [220, 271] on input "[DATE]" at bounding box center [214, 277] width 102 height 13
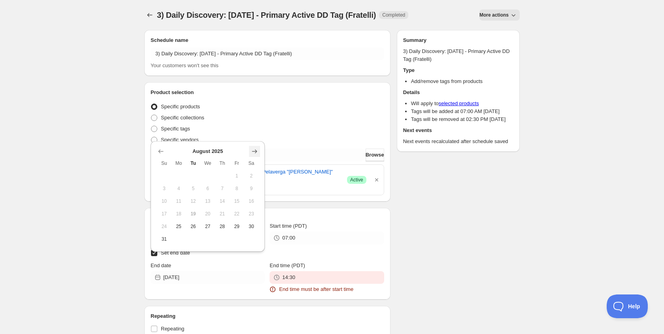
click at [256, 154] on icon "Show next month, September 2025" at bounding box center [254, 151] width 8 height 8
click at [166, 200] on span "7" at bounding box center [164, 201] width 8 height 6
type input "[DATE]"
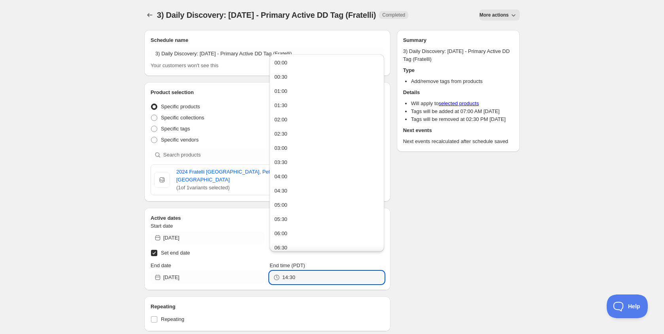
drag, startPoint x: 297, startPoint y: 271, endPoint x: 158, endPoint y: 261, distance: 139.4
click at [159, 262] on div "End date [DATE] End time (PDT) 14:30" at bounding box center [267, 273] width 233 height 22
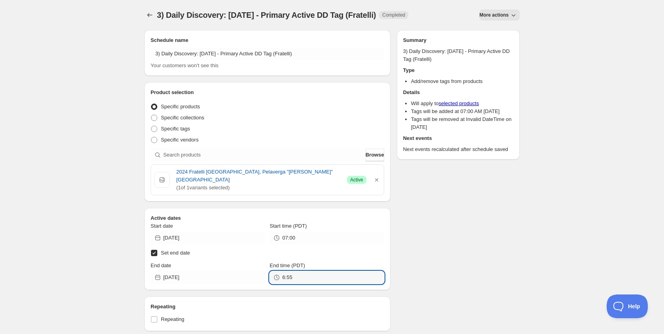
type input "06:55"
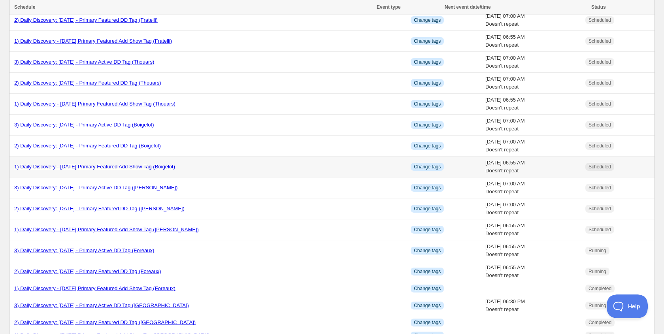
scroll to position [52, 0]
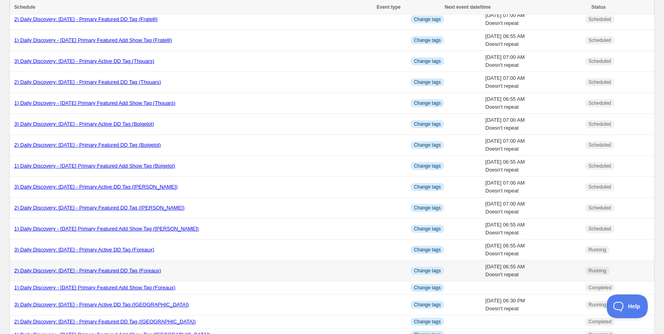
click at [75, 270] on link "2) Daily Discovery: [DATE] - Primary Featured DD Tag (Foreaux)" at bounding box center [87, 270] width 147 height 6
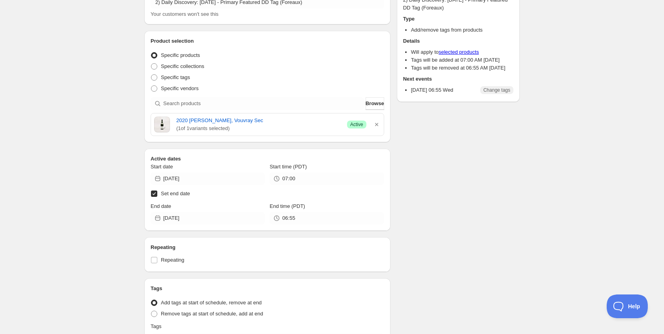
scroll to position [49, 0]
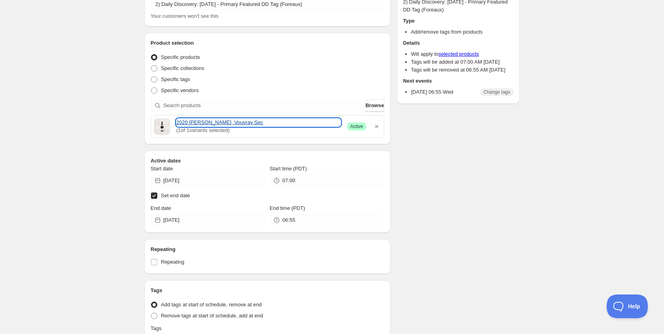
click at [216, 123] on link "2020 [PERSON_NAME], Vouvray Sec" at bounding box center [258, 123] width 164 height 8
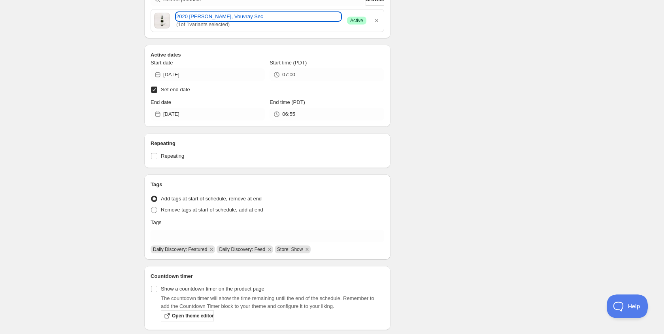
scroll to position [156, 0]
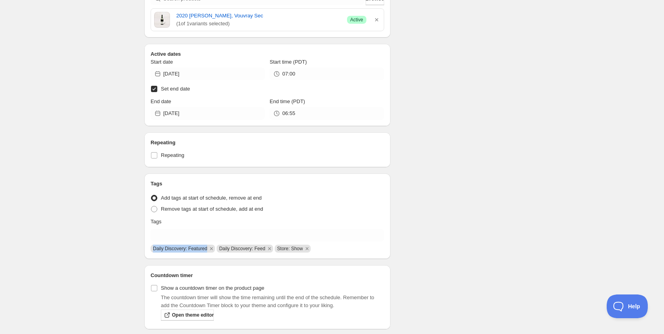
drag, startPoint x: 154, startPoint y: 247, endPoint x: 222, endPoint y: 252, distance: 67.7
click at [222, 252] on div "Daily Discovery: Featured Daily Discovery: Feed Store: Show" at bounding box center [266, 247] width 235 height 9
copy span "Daily Discovery: Featured"
